Goal: Task Accomplishment & Management: Use online tool/utility

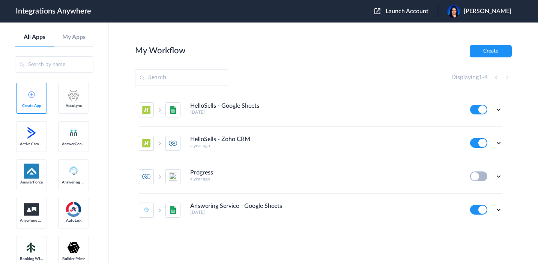
click at [403, 16] on div "Launch Account [PERSON_NAME] My Account Logout" at bounding box center [446, 11] width 144 height 13
click at [405, 15] on button "Launch Account" at bounding box center [405, 11] width 63 height 7
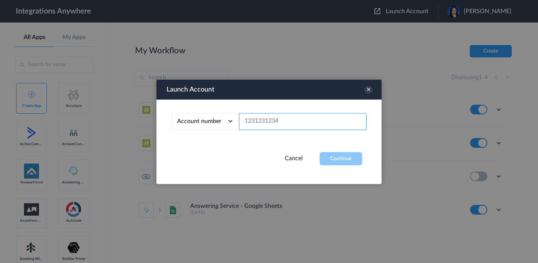
click at [279, 119] on input "text" at bounding box center [303, 121] width 128 height 17
paste input "Proteks Group Ltd - 02046238268"
drag, startPoint x: 298, startPoint y: 122, endPoint x: 242, endPoint y: 121, distance: 56.6
click at [242, 121] on input "Proteks Group Ltd - 02046238268" at bounding box center [303, 121] width 128 height 17
type input "02046238268"
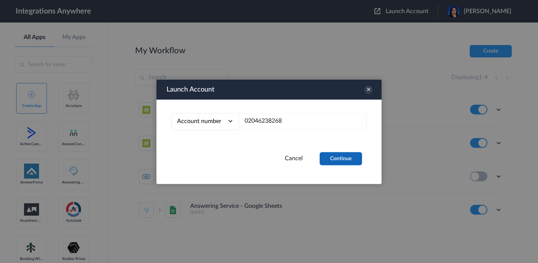
drag, startPoint x: 335, startPoint y: 150, endPoint x: 335, endPoint y: 156, distance: 5.3
click at [335, 155] on div "Launch Account Account number Account number Email address 02046238268 Cancel C…" at bounding box center [268, 131] width 225 height 105
click at [335, 158] on button "Continue" at bounding box center [341, 158] width 42 height 13
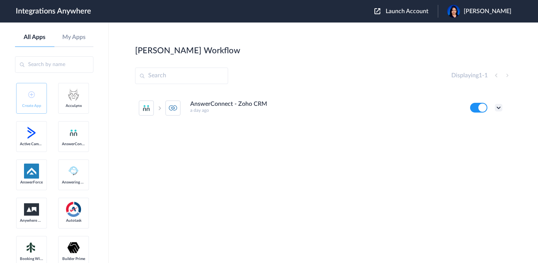
click at [497, 110] on icon at bounding box center [499, 108] width 8 height 8
click at [485, 128] on li "Edit" at bounding box center [478, 125] width 49 height 14
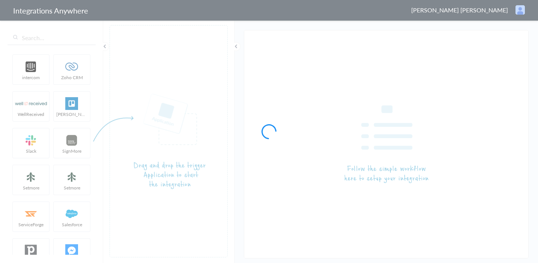
type input "AnswerConnect - Zoho CRM"
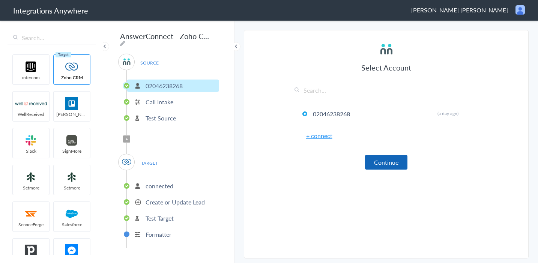
click at [375, 159] on button "Continue" at bounding box center [386, 162] width 42 height 15
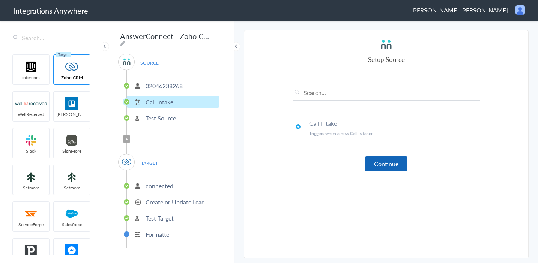
click at [377, 163] on button "Continue" at bounding box center [386, 163] width 42 height 15
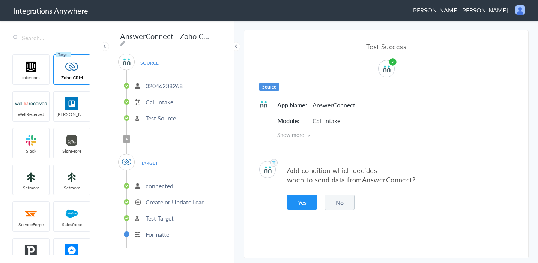
click at [339, 206] on button "No" at bounding box center [339, 202] width 30 height 15
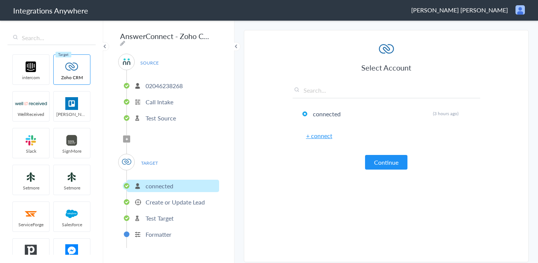
click at [388, 170] on article "Select Account connected Rename Delete (3 hours ago) + connect Continue Setup T…" at bounding box center [387, 148] width 188 height 213
click at [389, 162] on button "Continue" at bounding box center [386, 162] width 42 height 15
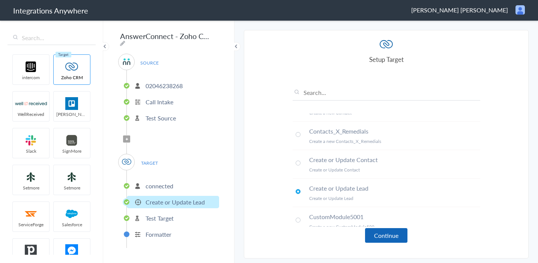
scroll to position [140, 0]
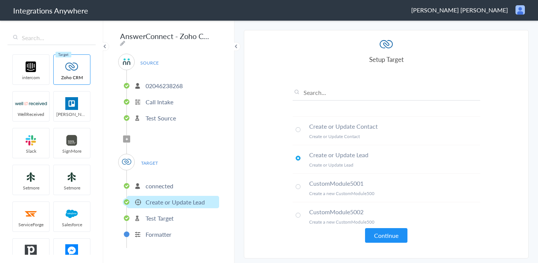
click at [384, 229] on button "Continue" at bounding box center [386, 235] width 42 height 15
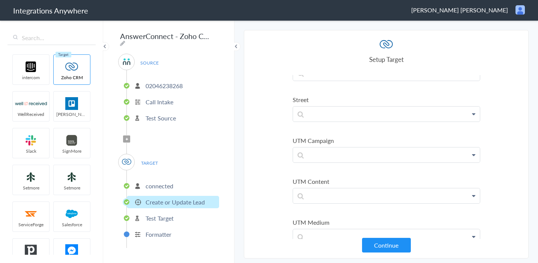
scroll to position [1821, 0]
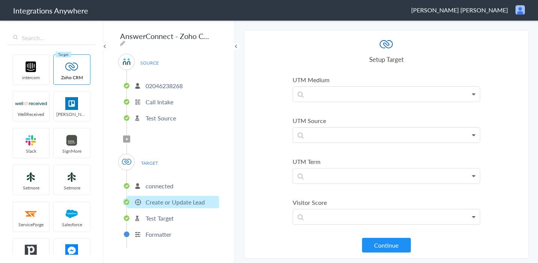
click at [371, 241] on button "Continue" at bounding box center [386, 245] width 49 height 15
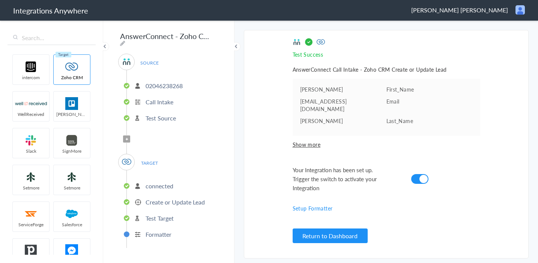
click at [153, 184] on p "connected" at bounding box center [160, 186] width 28 height 9
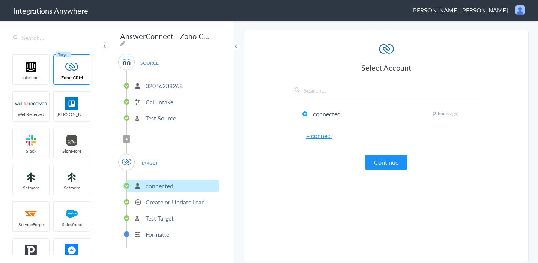
click at [164, 82] on p "02046238268" at bounding box center [164, 85] width 37 height 9
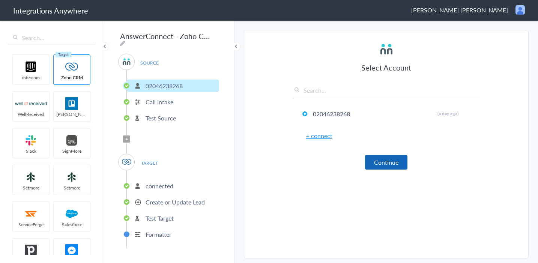
click at [373, 160] on button "Continue" at bounding box center [386, 162] width 42 height 15
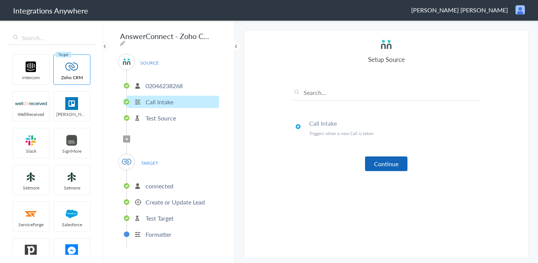
click at [375, 161] on button "Continue" at bounding box center [386, 163] width 42 height 15
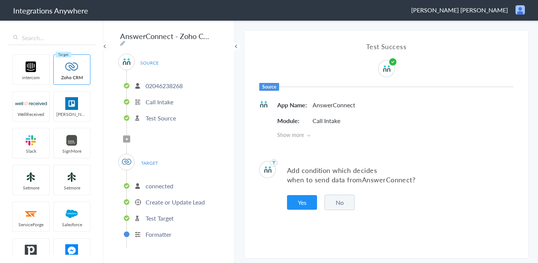
click at [336, 203] on button "No" at bounding box center [339, 202] width 30 height 15
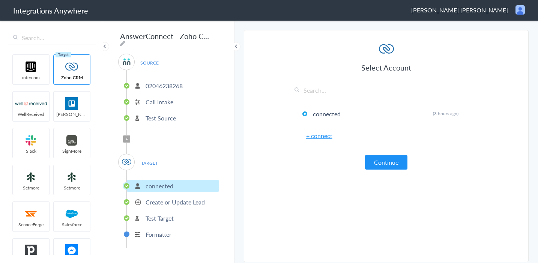
click at [388, 170] on article "Select Account connected Rename Delete (3 hours ago) + connect Continue Setup T…" at bounding box center [387, 148] width 188 height 213
click at [381, 161] on button "Continue" at bounding box center [386, 162] width 42 height 15
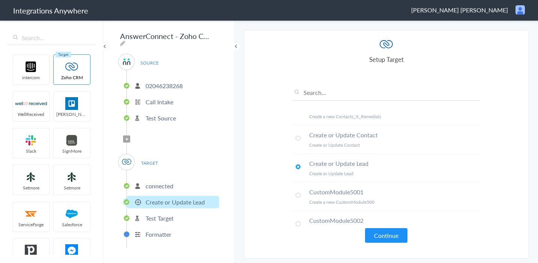
scroll to position [132, 0]
click at [397, 230] on button "Continue" at bounding box center [386, 235] width 42 height 15
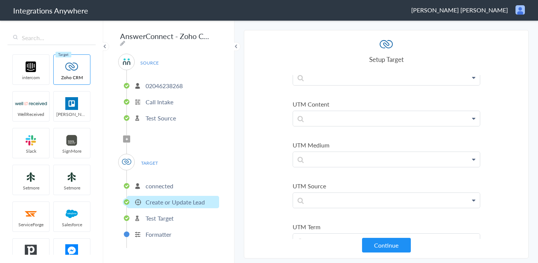
scroll to position [1821, 0]
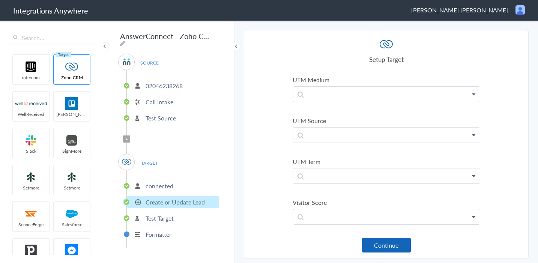
click at [396, 246] on button "Continue" at bounding box center [386, 245] width 49 height 15
